Goal: Task Accomplishment & Management: Use online tool/utility

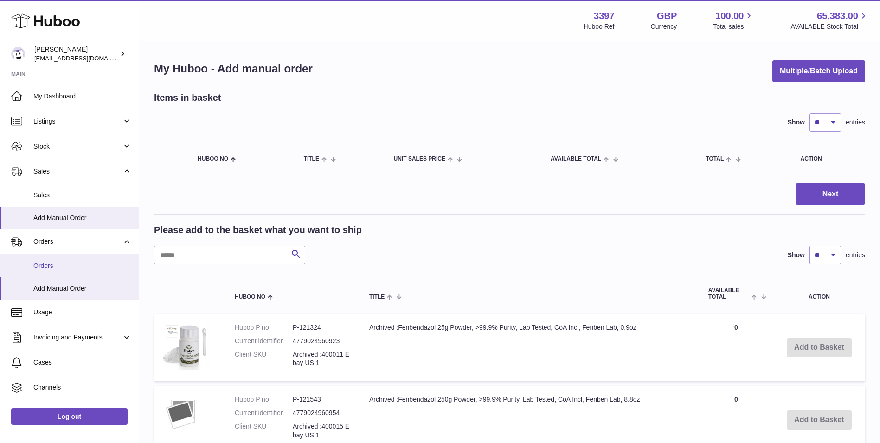
drag, startPoint x: 45, startPoint y: 264, endPoint x: 52, endPoint y: 265, distance: 6.2
click at [45, 264] on span "Orders" at bounding box center [82, 265] width 98 height 9
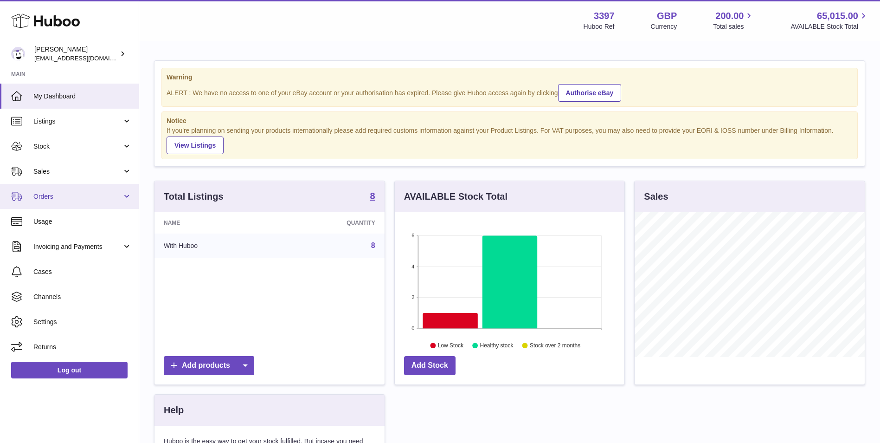
scroll to position [145, 230]
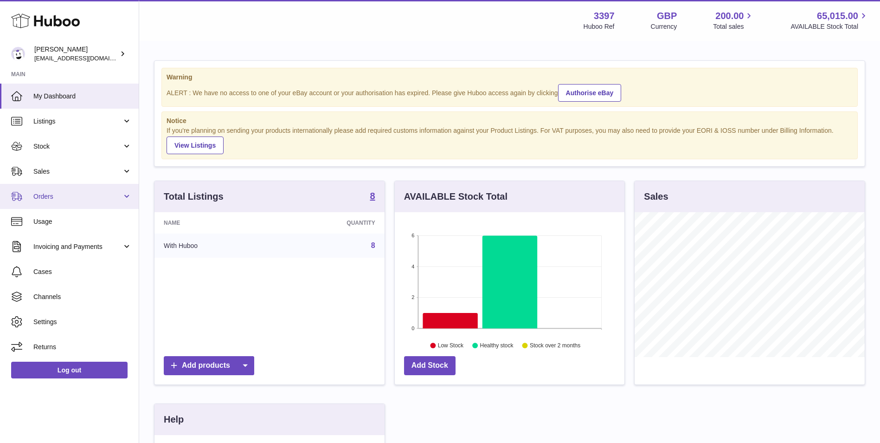
click at [49, 191] on link "Orders" at bounding box center [69, 196] width 139 height 25
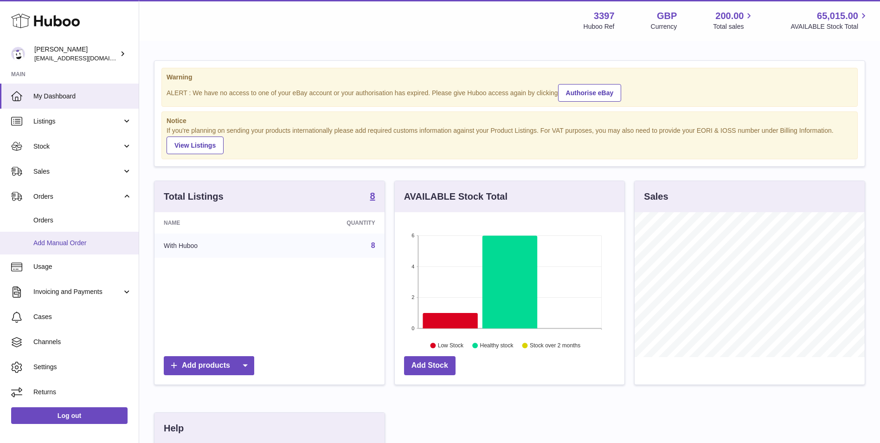
click at [61, 245] on span "Add Manual Order" at bounding box center [82, 243] width 98 height 9
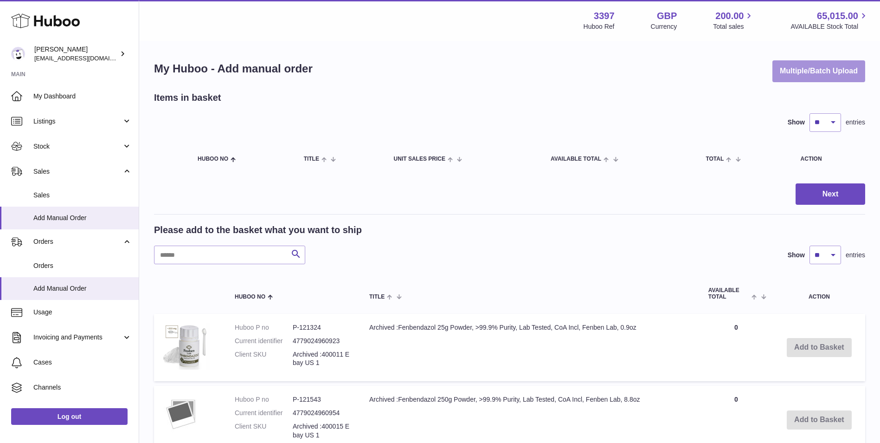
click at [822, 72] on button "Multiple/Batch Upload" at bounding box center [819, 71] width 93 height 22
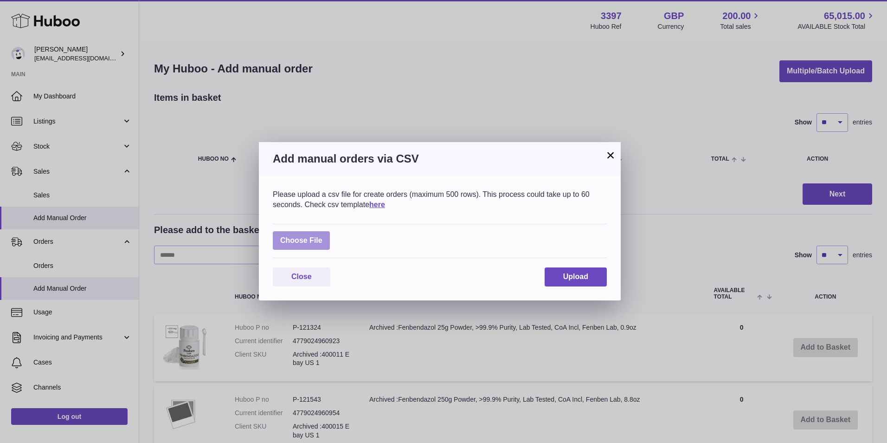
click at [313, 237] on label at bounding box center [301, 240] width 57 height 19
click at [322, 236] on input "file" at bounding box center [322, 236] width 0 height 0
type input "**********"
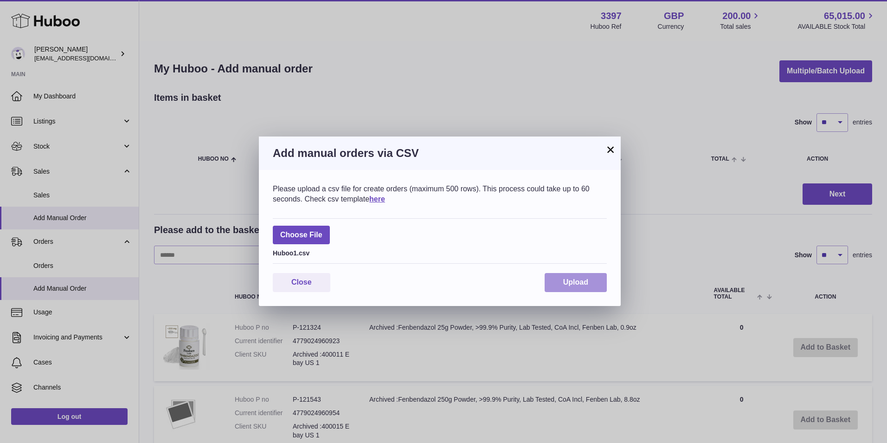
click at [559, 280] on button "Upload" at bounding box center [576, 282] width 62 height 19
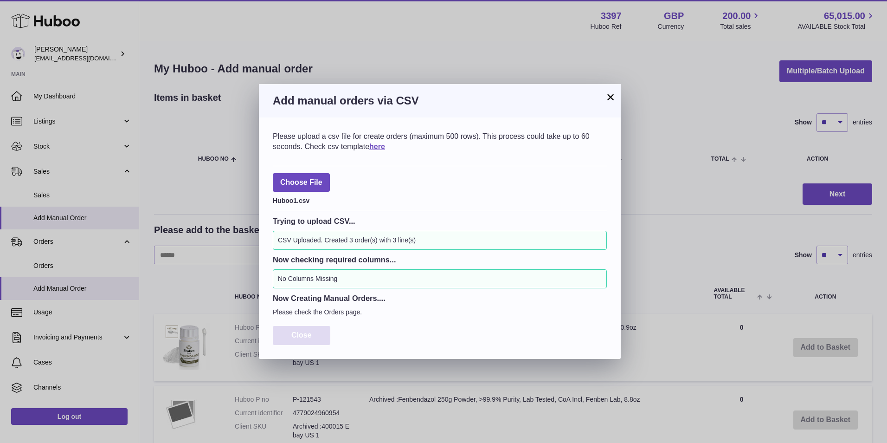
click at [306, 335] on span "Close" at bounding box center [301, 335] width 20 height 8
